Goal: Task Accomplishment & Management: Complete application form

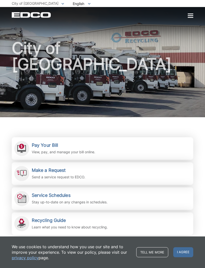
click at [66, 169] on h2 "Make a Request" at bounding box center [59, 171] width 54 height 6
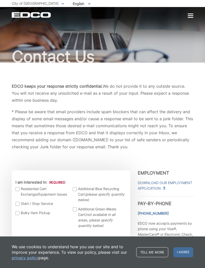
click at [21, 213] on label "Bulky Item Pickup" at bounding box center [42, 213] width 53 height 6
click at [0, 0] on input "Bulky Item Pickup" at bounding box center [0, 0] width 0 height 0
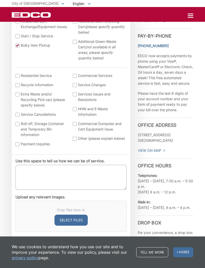
scroll to position [168, 0]
click at [16, 77] on div at bounding box center [18, 76] width 4 height 4
click at [0, 0] on input "I am interested in: (continued) *" at bounding box center [0, 0] width 0 height 0
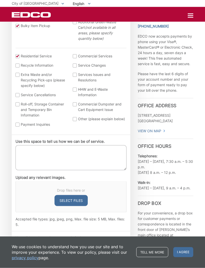
scroll to position [189, 0]
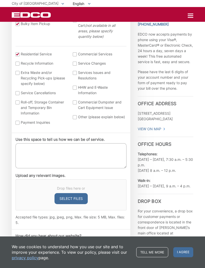
click at [56, 153] on textarea "Use this space to tell us how we can be of service." at bounding box center [71, 155] width 111 height 25
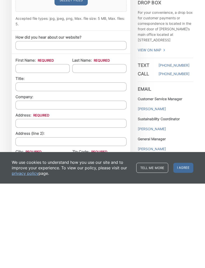
scroll to position [304, 0]
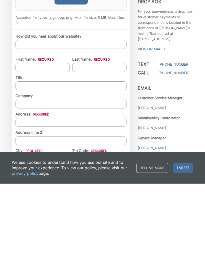
type textarea "Pickup twin mattress"
click at [65, 125] on input "How did you hear about our website?" at bounding box center [71, 129] width 111 height 9
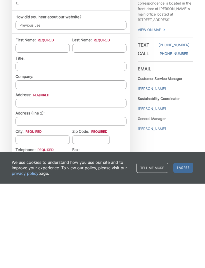
scroll to position [325, 0]
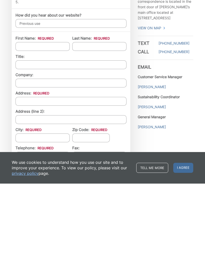
type input "Previous use"
click at [53, 181] on input "Address: *" at bounding box center [71, 185] width 111 height 9
click at [53, 127] on input "First Name: *" at bounding box center [43, 131] width 54 height 9
type input "[PERSON_NAME]"
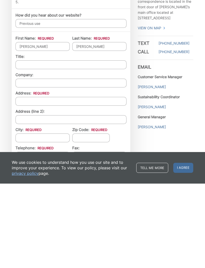
scroll to position [410, 0]
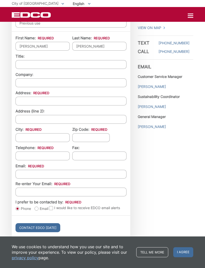
click at [48, 105] on input "Address: *" at bounding box center [71, 101] width 111 height 9
type input "478 Vista del Escuela"
type input "El Cajon"
type input "92019"
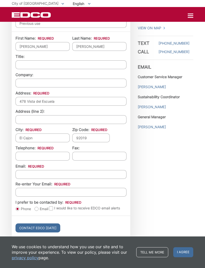
type input "(___) ___-____"
type input "[PHONE_NUMBER]"
type input "(___) ___-____"
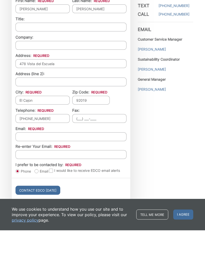
click at [62, 170] on input "Email *" at bounding box center [71, 174] width 111 height 9
type input "[EMAIL_ADDRESS][PERSON_NAME][DOMAIN_NAME]"
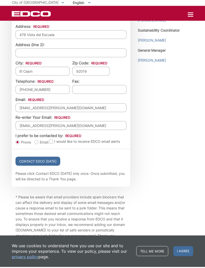
scroll to position [475, 0]
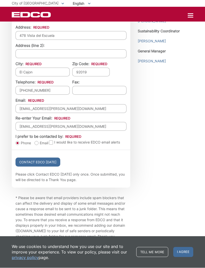
click at [39, 146] on label "Email" at bounding box center [42, 143] width 14 height 5
radio input "true"
click at [49, 167] on input "Contact EDCO [DATE]" at bounding box center [38, 162] width 45 height 9
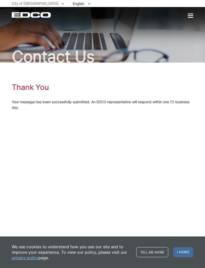
click at [186, 252] on span "I agree" at bounding box center [184, 252] width 20 height 10
